Goal: Find specific page/section: Find specific page/section

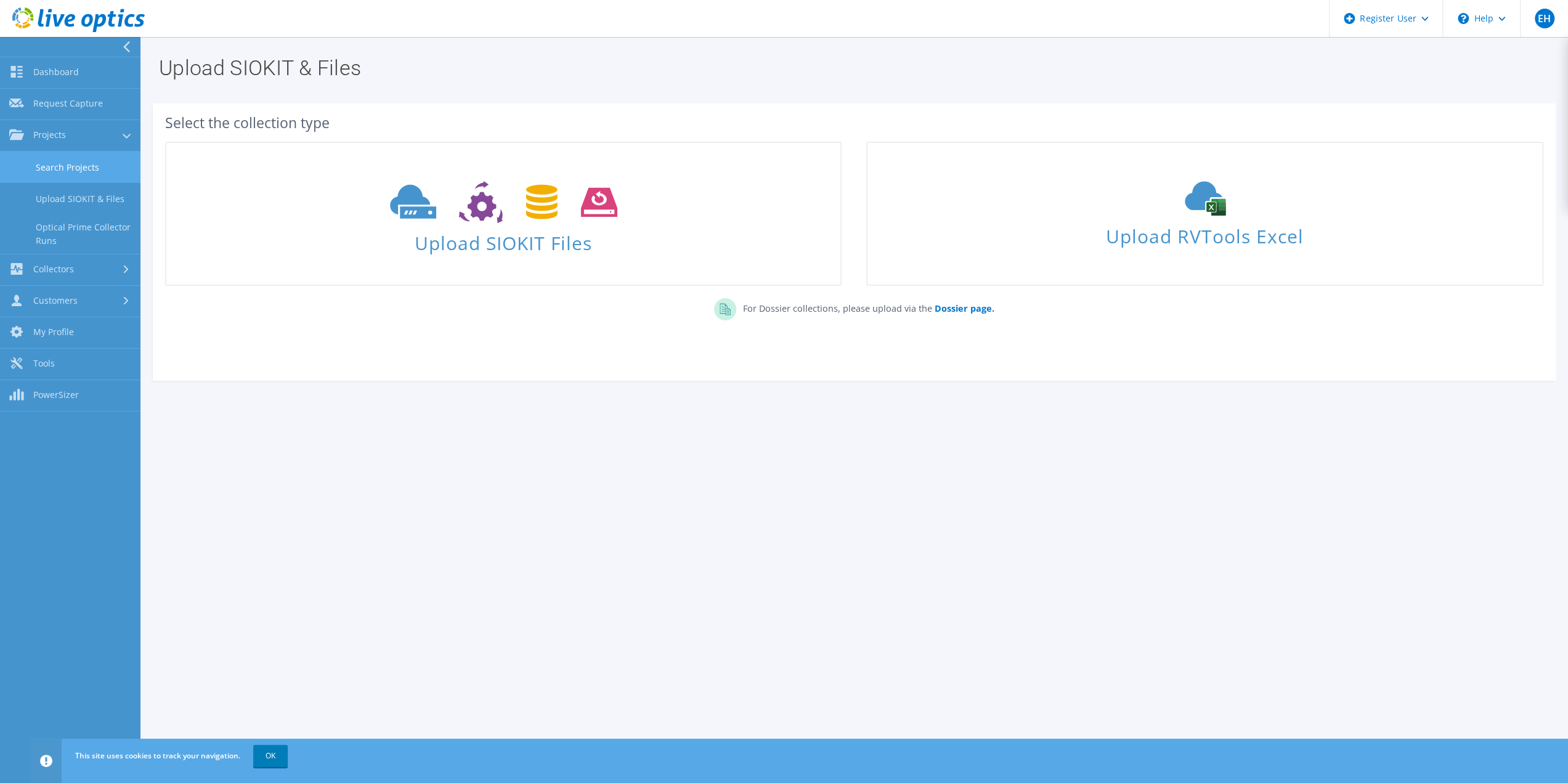
click at [63, 161] on link "Search Projects" at bounding box center [70, 167] width 140 height 31
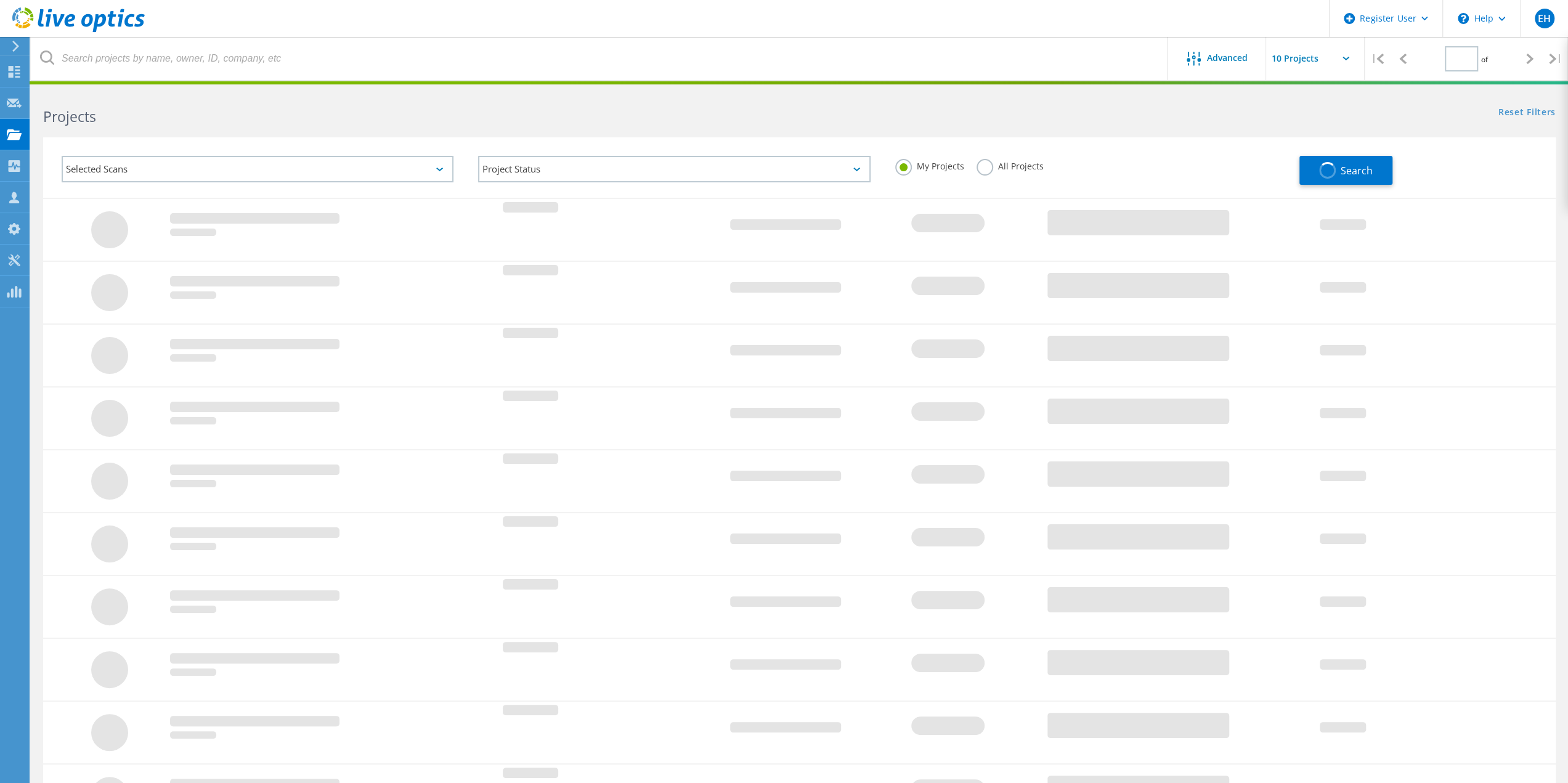
type input "1"
